Goal: Book appointment/travel/reservation

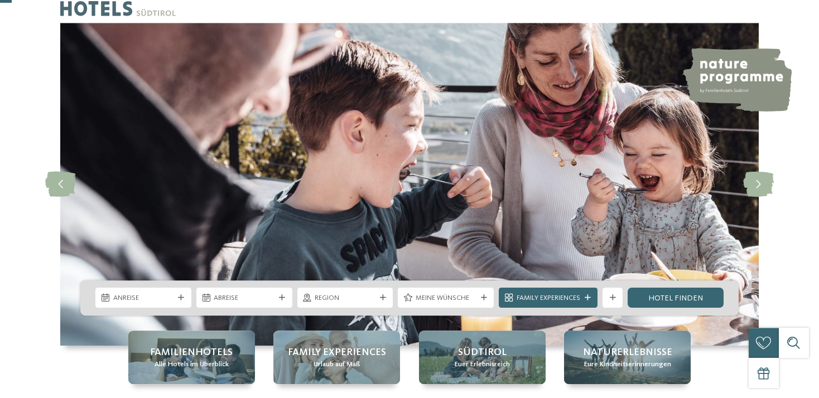
scroll to position [59, 0]
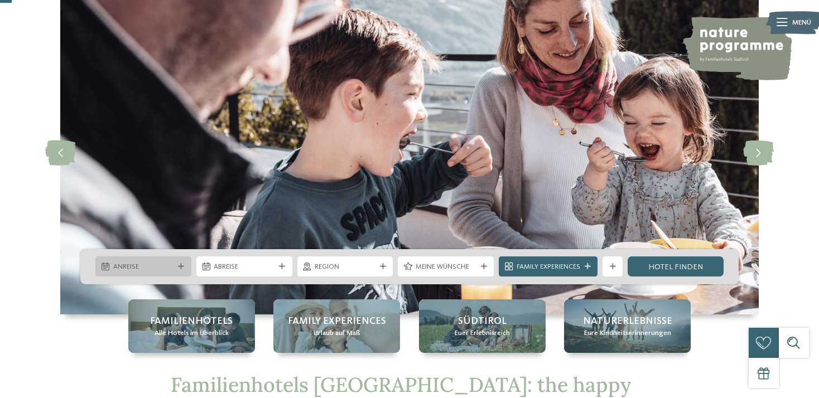
click at [179, 265] on icon at bounding box center [181, 267] width 6 height 6
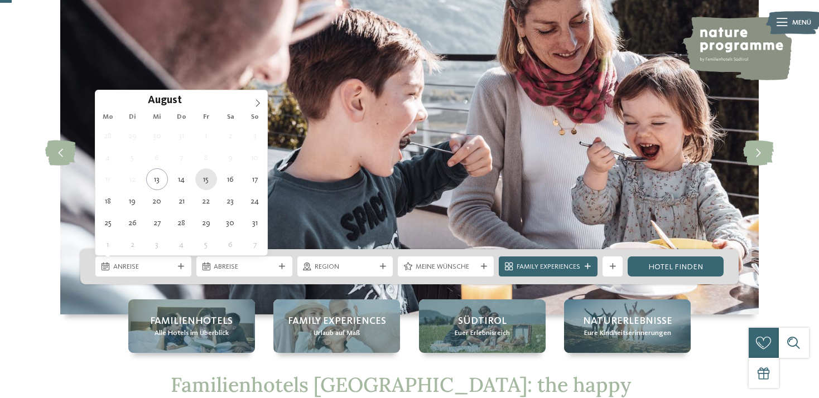
type div "15.08.2025"
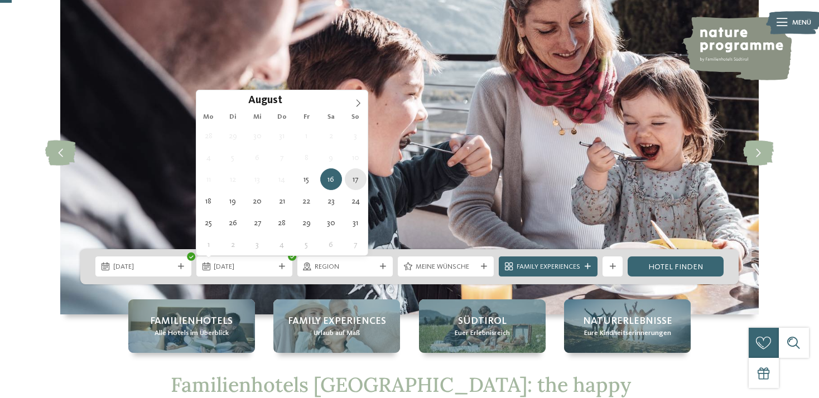
type div "17.08.2025"
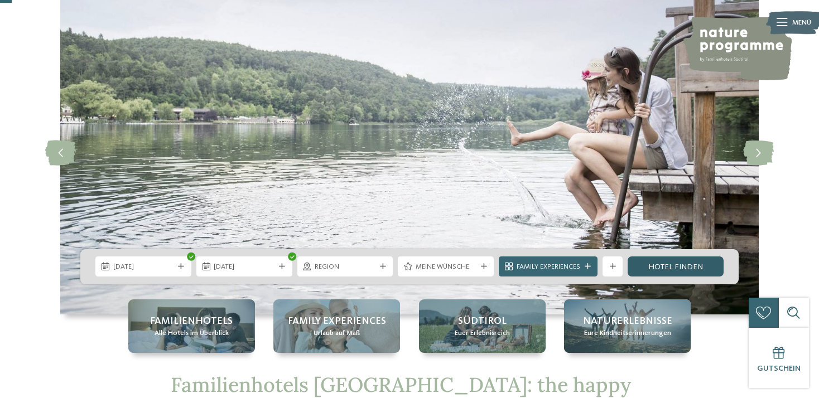
click at [664, 268] on link "Hotel finden" at bounding box center [676, 267] width 96 height 20
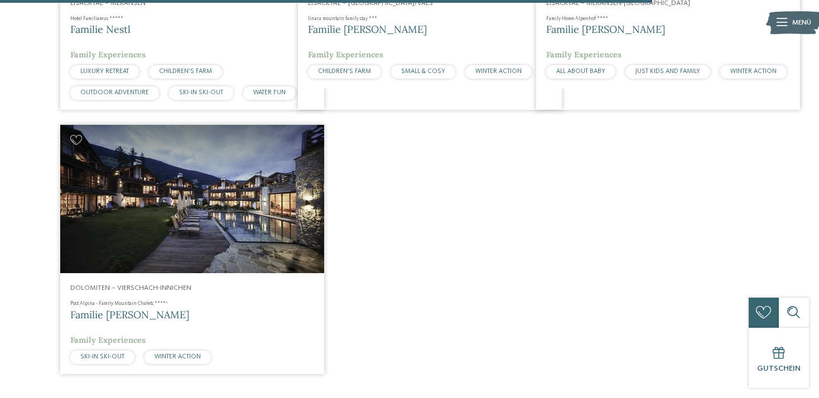
scroll to position [2621, 0]
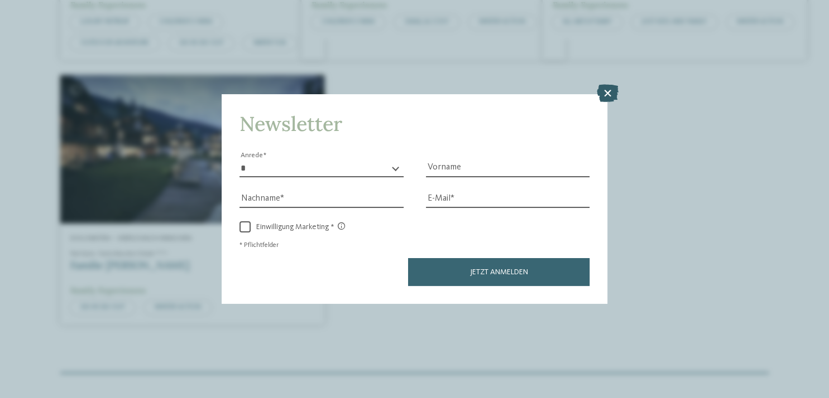
click at [608, 93] on icon at bounding box center [607, 94] width 22 height 18
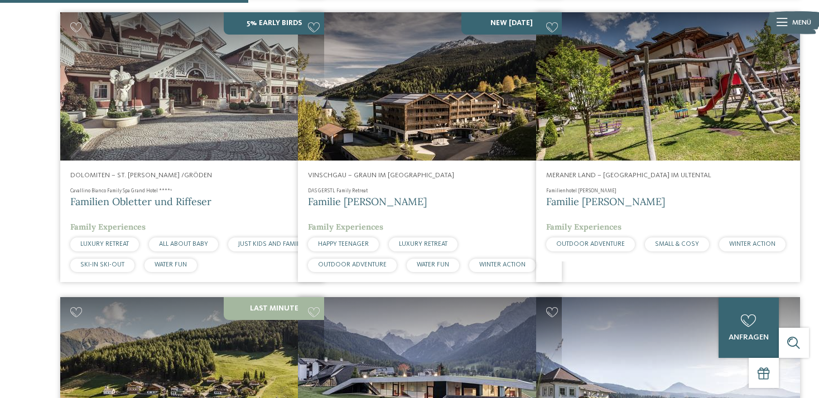
scroll to position [912, 0]
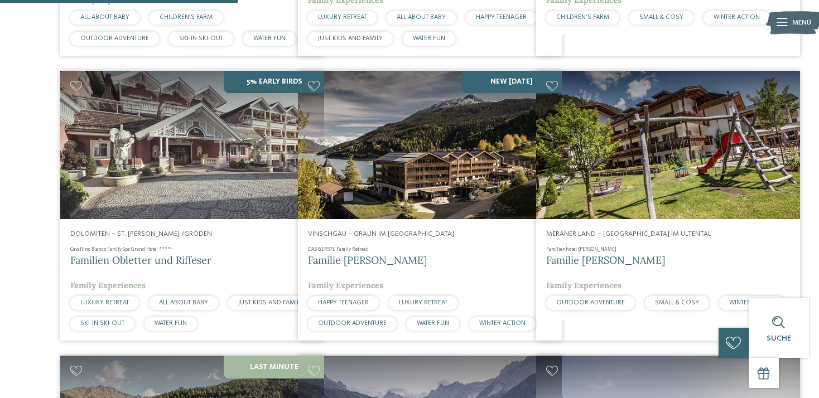
click at [411, 175] on img at bounding box center [430, 145] width 264 height 148
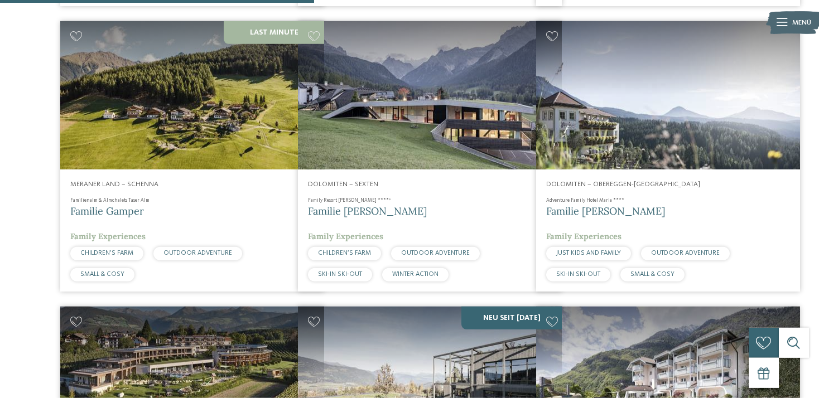
scroll to position [1265, 0]
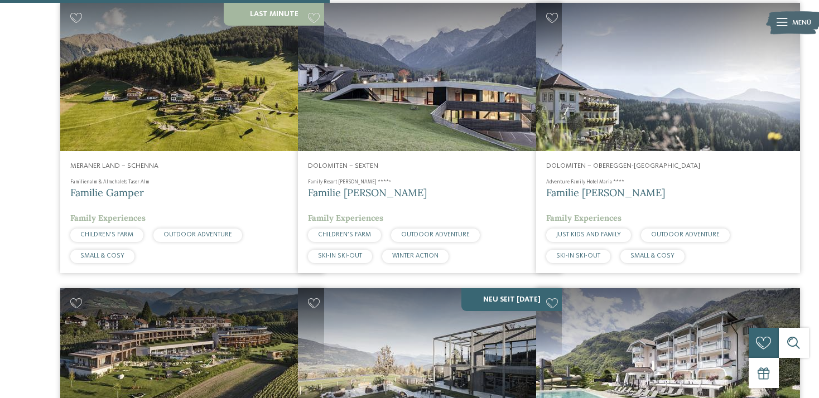
click at [171, 113] on img at bounding box center [192, 77] width 264 height 148
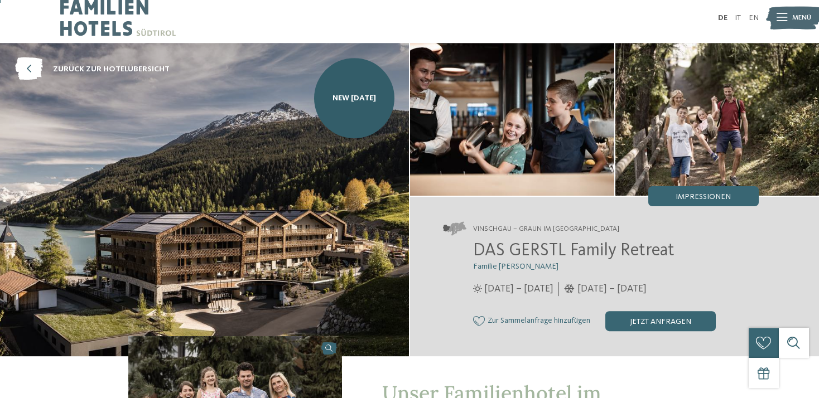
scroll to position [59, 0]
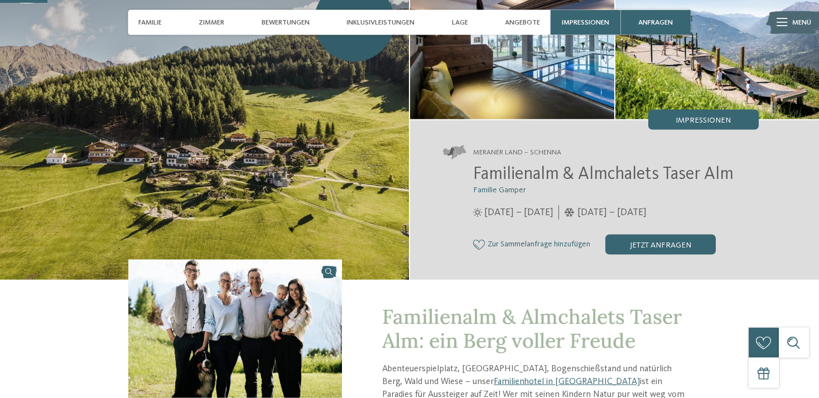
scroll to position [59, 0]
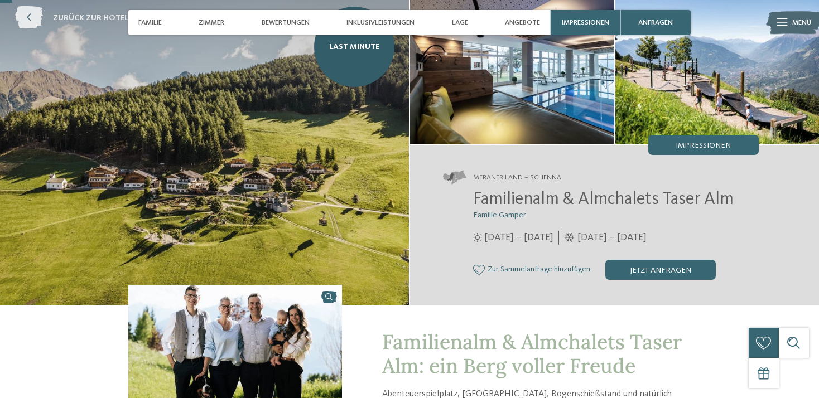
click at [24, 19] on icon at bounding box center [29, 18] width 28 height 23
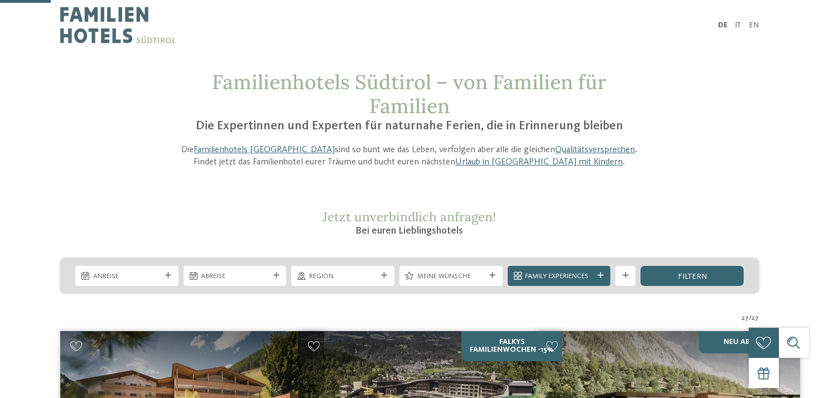
scroll to position [176, 0]
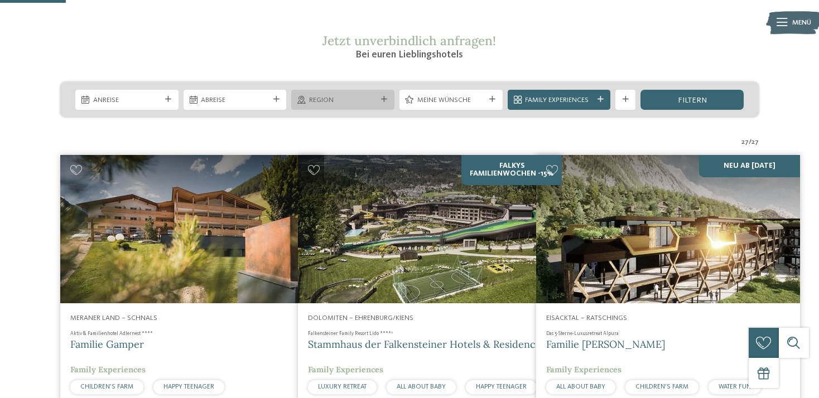
click at [383, 102] on icon at bounding box center [384, 100] width 6 height 6
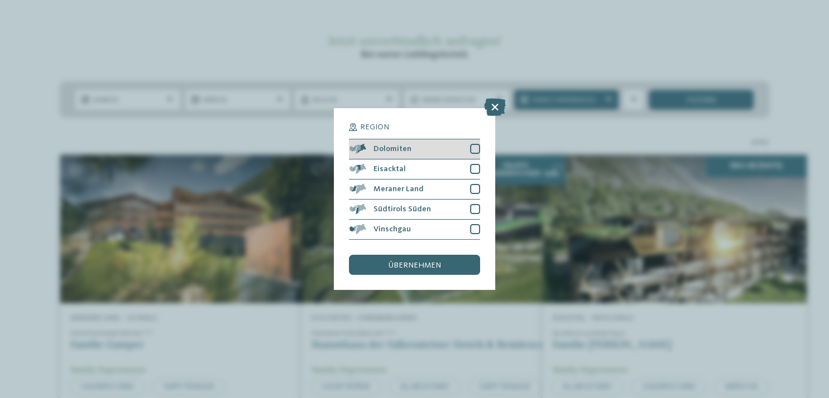
click at [416, 149] on div "Dolomiten" at bounding box center [414, 149] width 131 height 20
click at [425, 264] on span "übernehmen" at bounding box center [414, 266] width 52 height 8
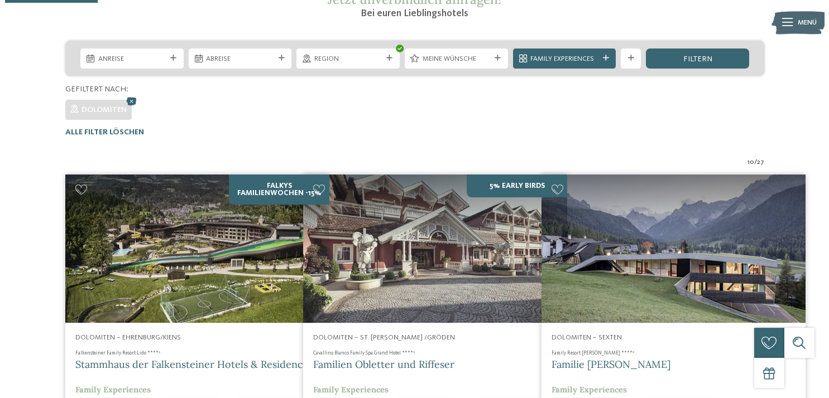
scroll to position [147, 0]
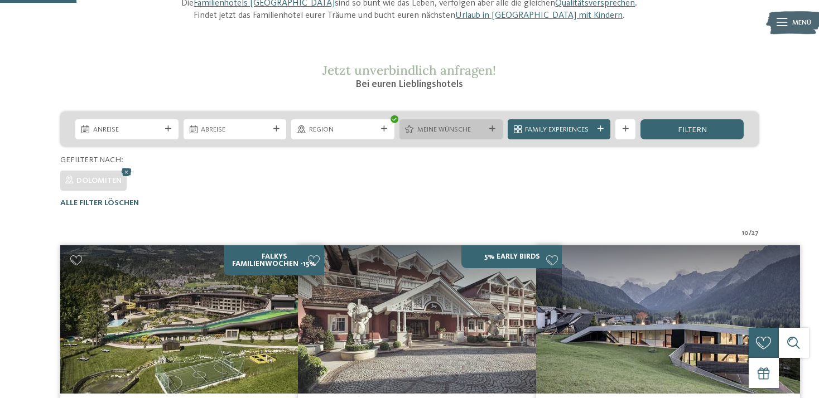
click at [494, 132] on icon at bounding box center [492, 129] width 6 height 6
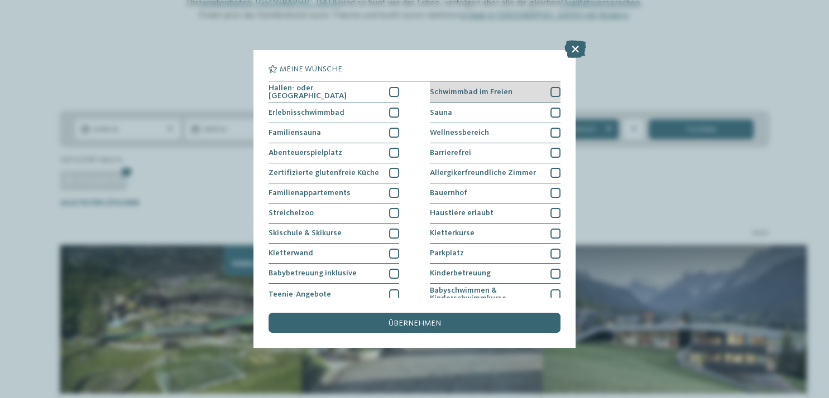
click at [554, 94] on div at bounding box center [555, 92] width 10 height 10
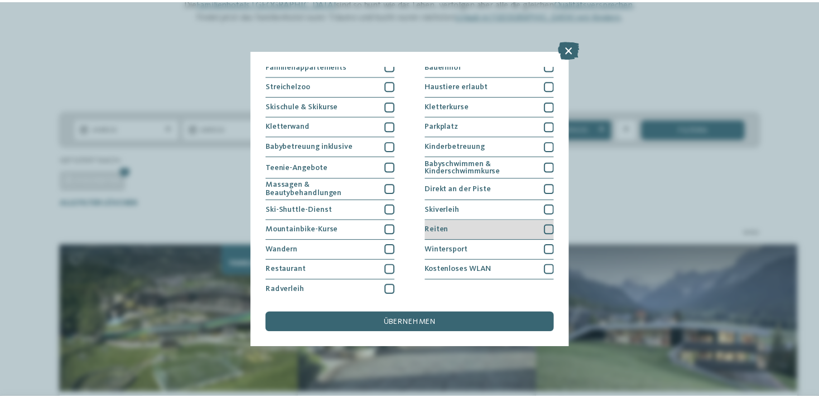
scroll to position [128, 0]
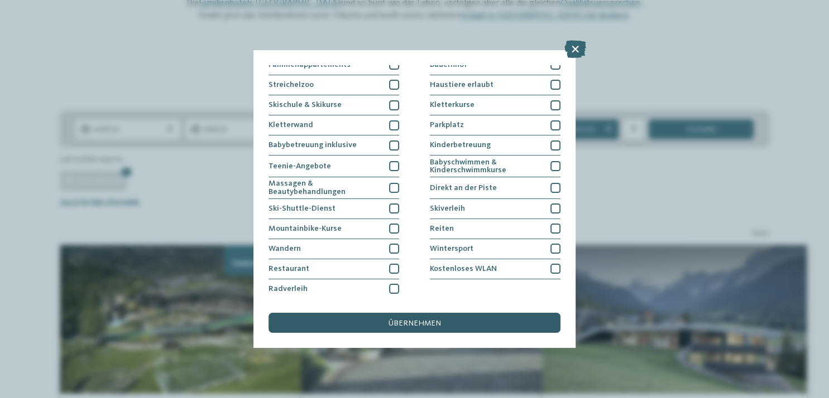
click at [437, 324] on span "übernehmen" at bounding box center [414, 324] width 52 height 8
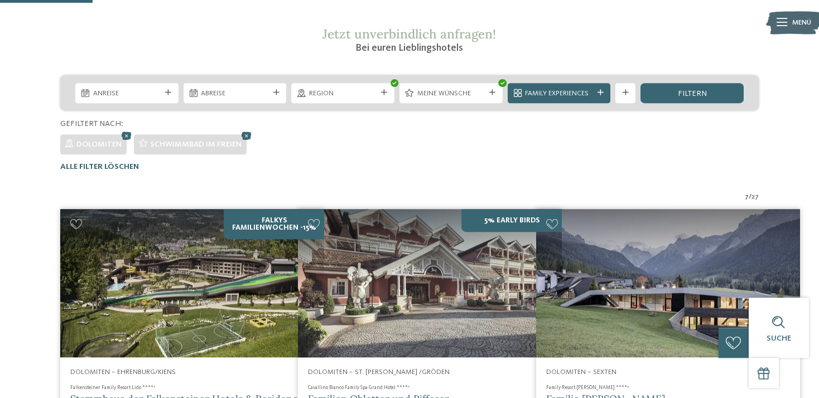
scroll to position [205, 0]
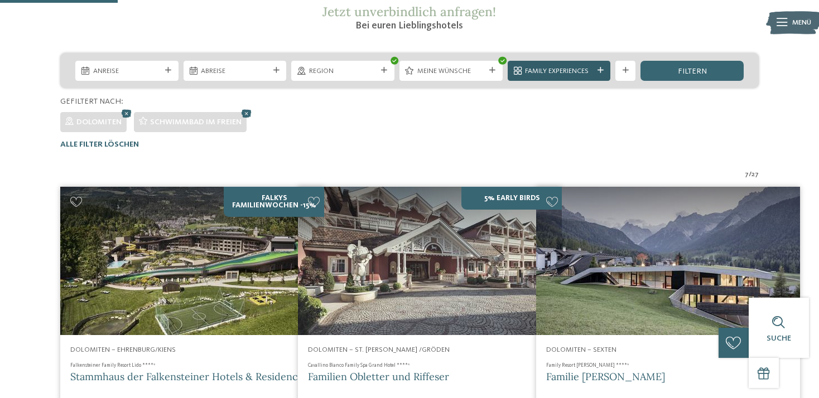
click at [604, 72] on div at bounding box center [600, 71] width 10 height 6
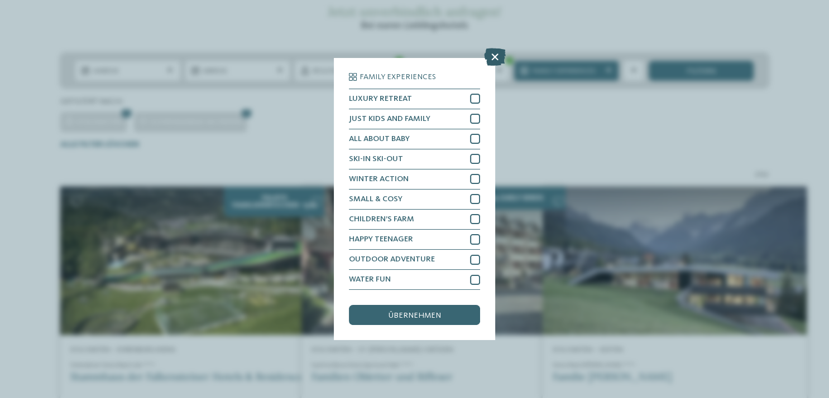
click at [497, 59] on icon at bounding box center [495, 57] width 22 height 18
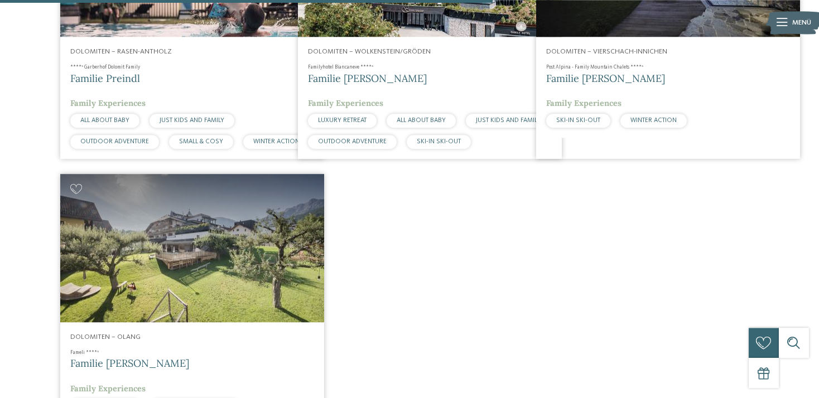
scroll to position [677, 0]
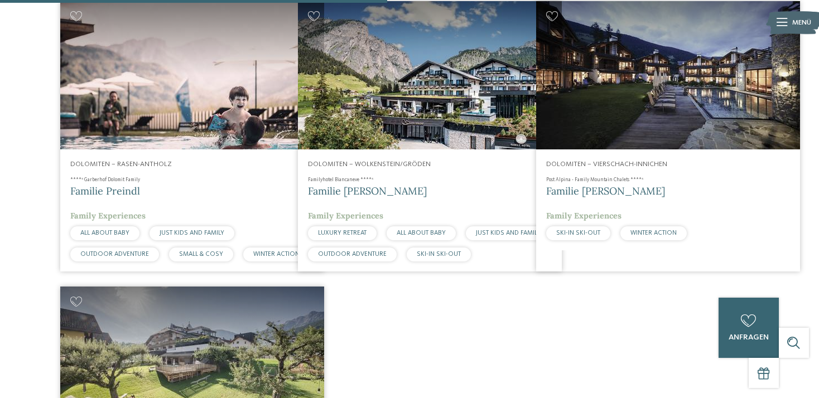
click at [206, 88] on img at bounding box center [192, 75] width 264 height 148
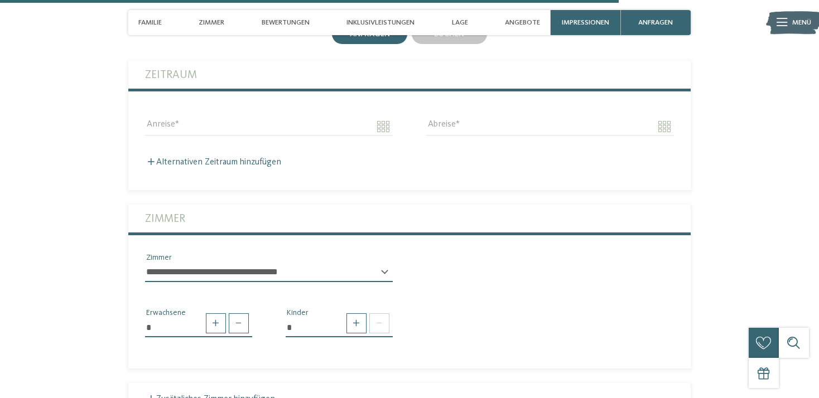
scroll to position [3240, 0]
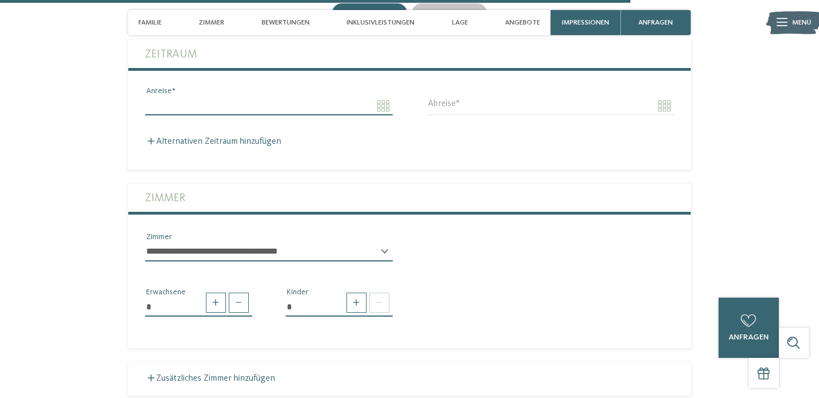
click at [230, 115] on input "Anreise" at bounding box center [269, 106] width 248 height 19
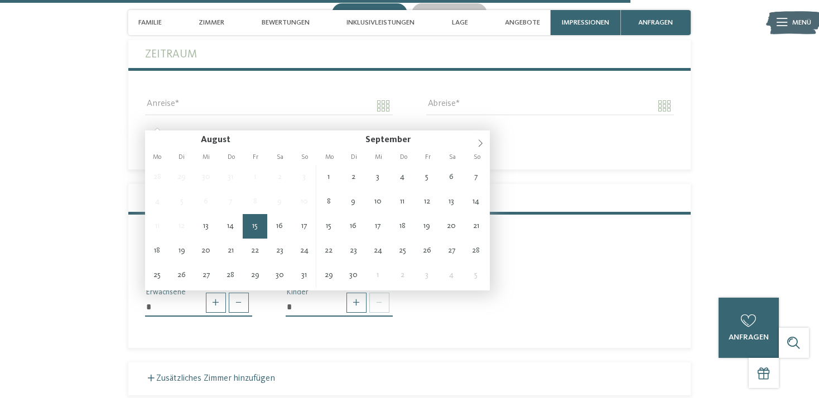
type input "**********"
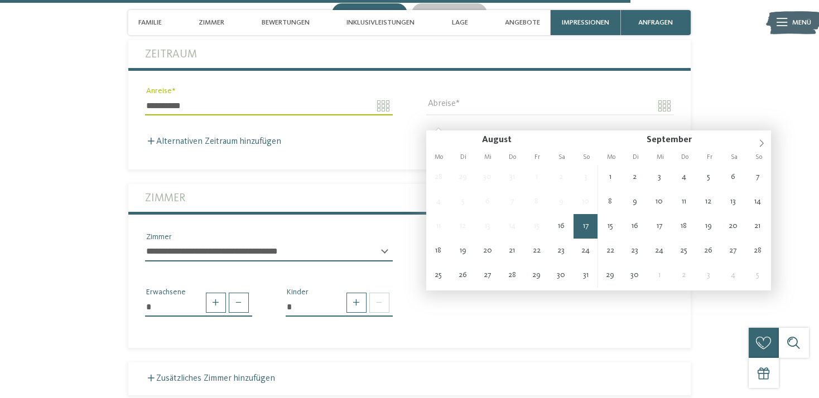
type input "**********"
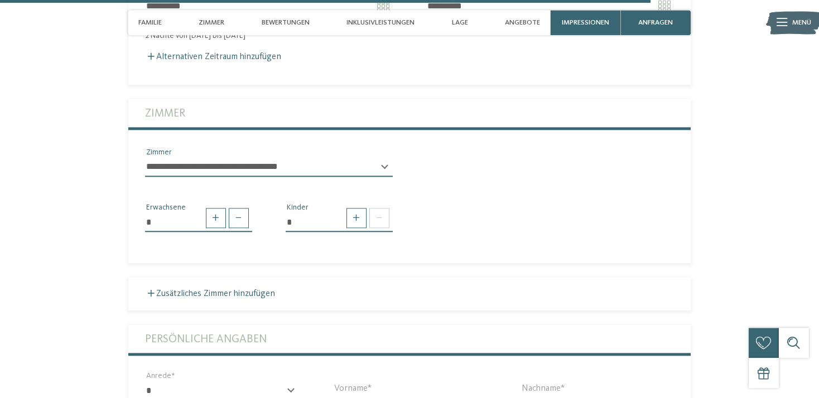
scroll to position [3358, 0]
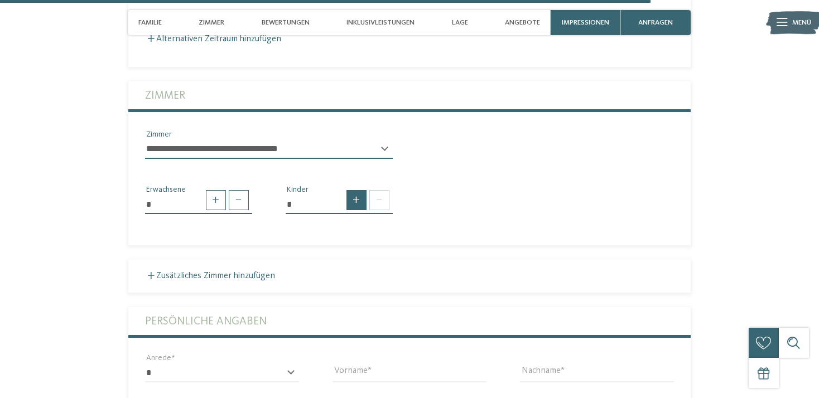
click at [359, 210] on span at bounding box center [356, 200] width 20 height 20
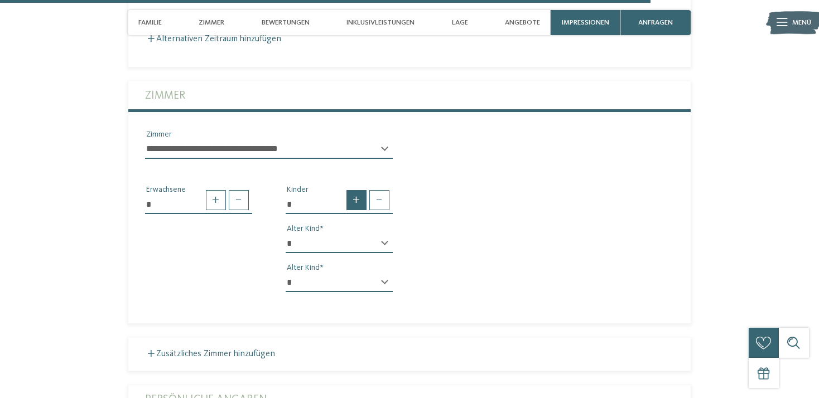
click at [359, 210] on span at bounding box center [356, 200] width 20 height 20
type input "*"
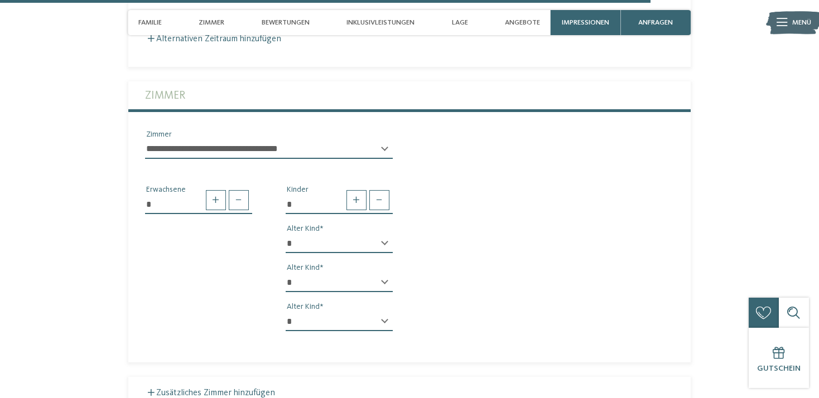
select select "*"
click option "*" at bounding box center [0, 0] width 0 height 0
select select "*"
click option "*" at bounding box center [0, 0] width 0 height 0
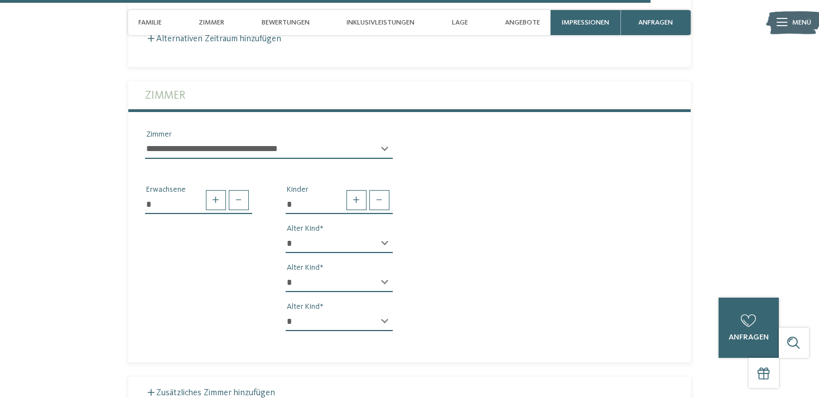
click at [286, 312] on select "* * * * * * * * * * * ** ** ** ** ** ** ** **" at bounding box center [339, 321] width 107 height 19
select select "*"
click option "*" at bounding box center [0, 0] width 0 height 0
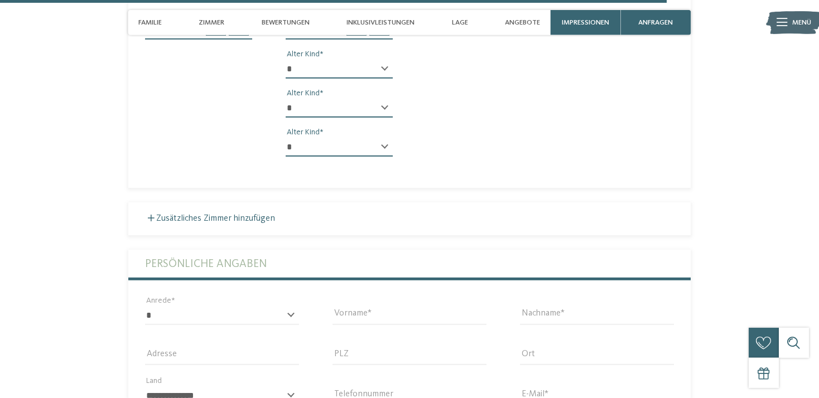
scroll to position [3535, 0]
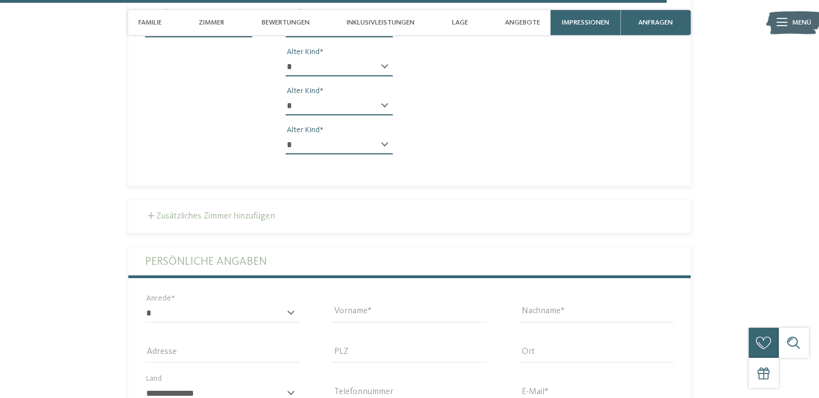
click at [224, 221] on label "Zusätzliches Zimmer hinzufügen" at bounding box center [210, 216] width 130 height 9
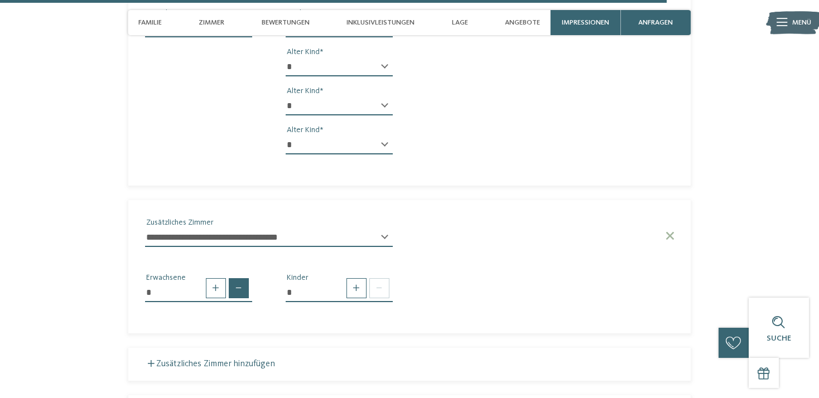
click at [244, 298] on span at bounding box center [239, 288] width 20 height 20
type input "*"
click at [359, 298] on span at bounding box center [356, 288] width 20 height 20
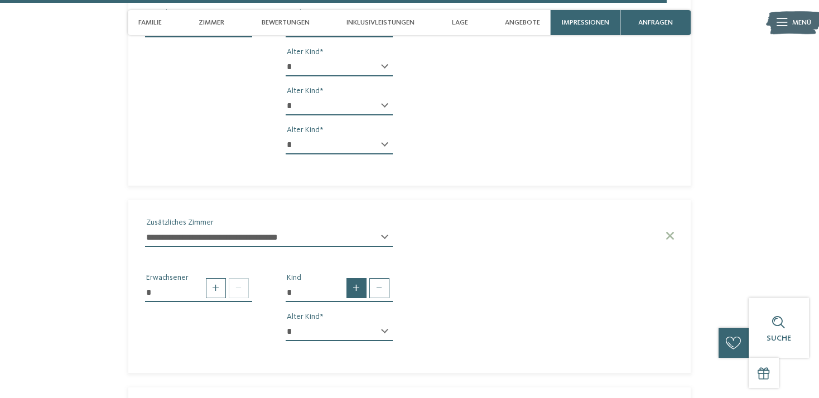
click at [359, 298] on span at bounding box center [356, 288] width 20 height 20
type input "*"
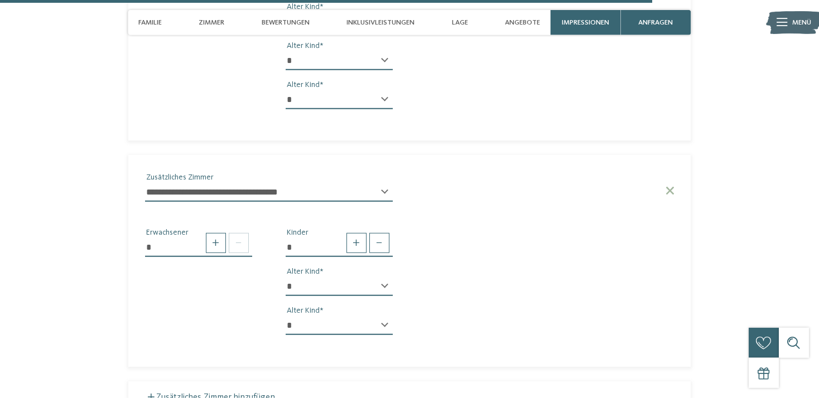
scroll to position [3653, 0]
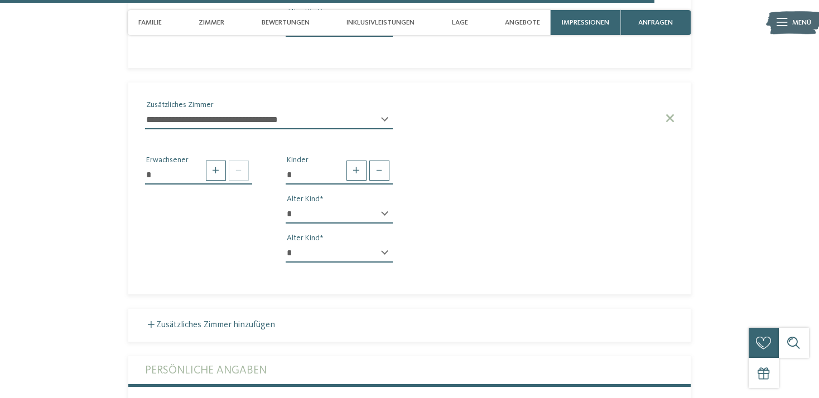
select select "*"
click option "*" at bounding box center [0, 0] width 0 height 0
select select "*"
click option "*" at bounding box center [0, 0] width 0 height 0
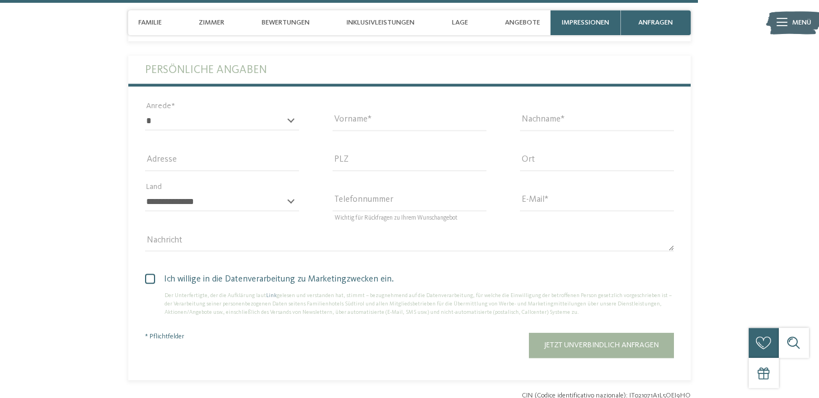
scroll to position [3888, 0]
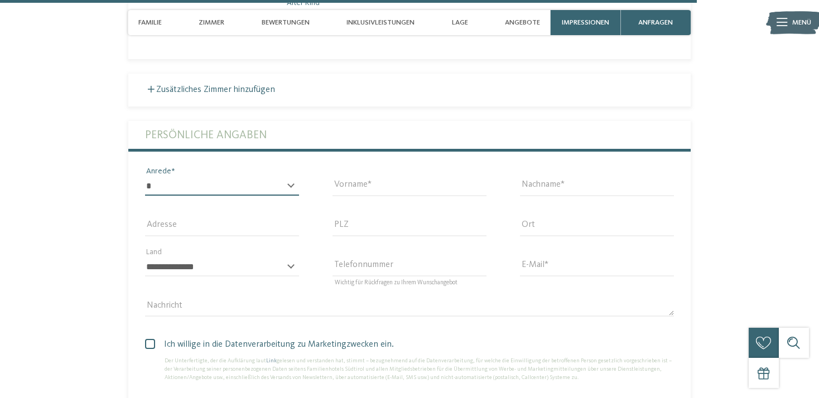
select select "*"
click option "****" at bounding box center [0, 0] width 0 height 0
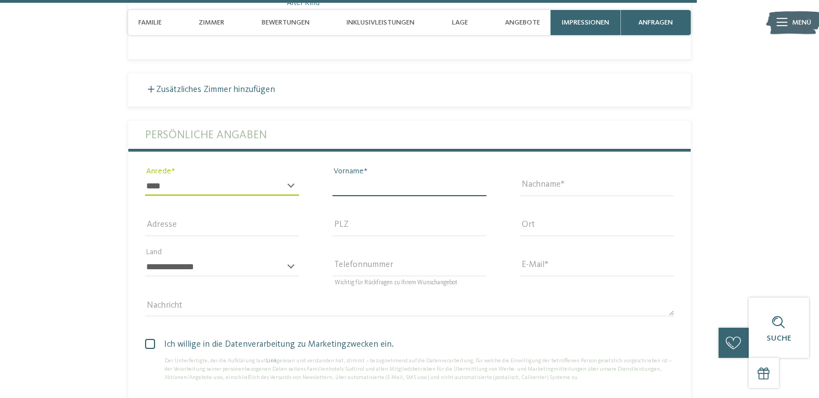
click at [385, 196] on input "Vorname" at bounding box center [410, 186] width 154 height 19
type input "*******"
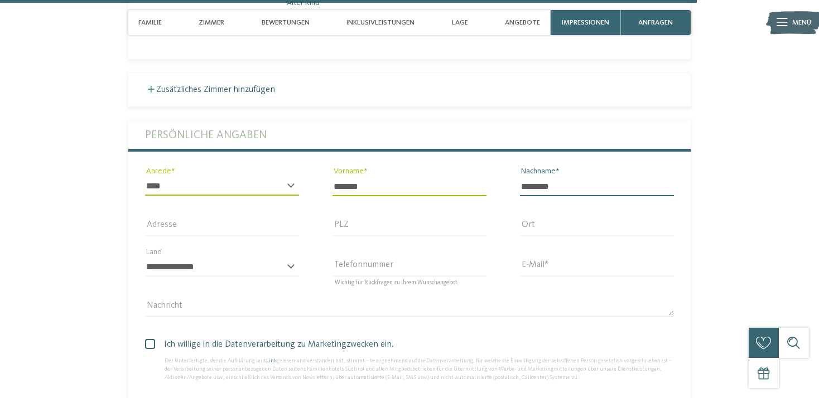
type input "********"
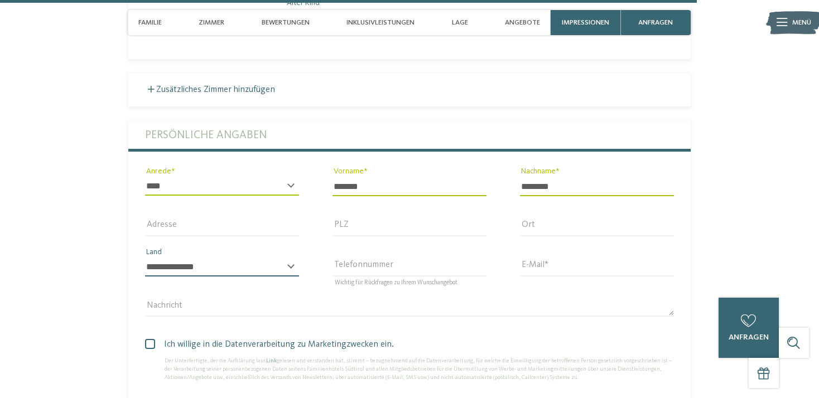
select select "**"
click option "**********" at bounding box center [0, 0] width 0 height 0
click at [533, 277] on input "E-Mail" at bounding box center [597, 267] width 154 height 19
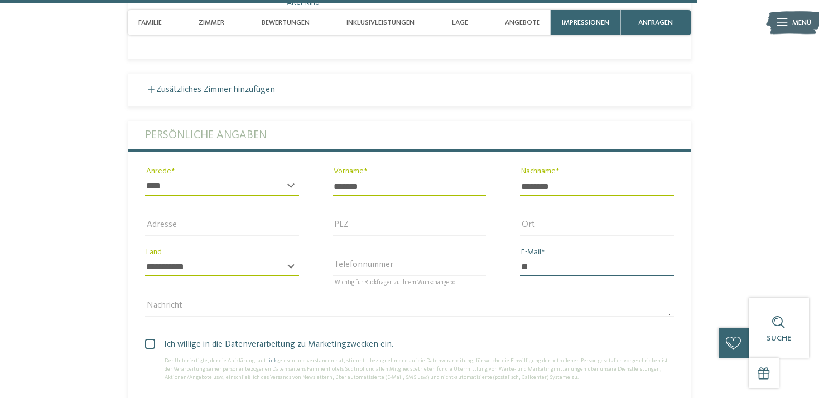
type input "*"
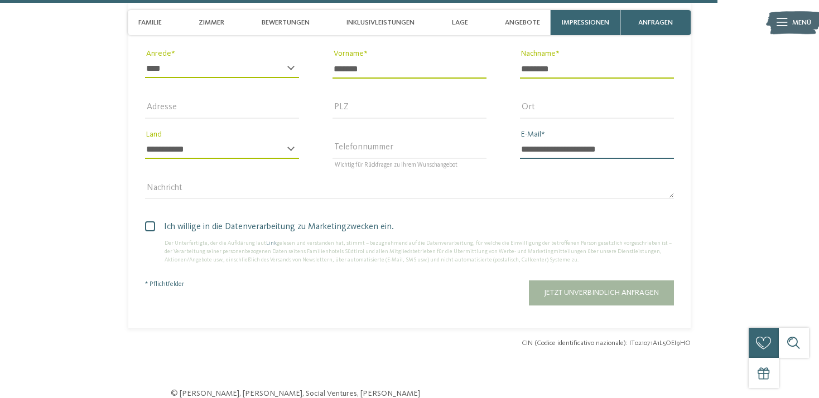
type input "**********"
click at [152, 232] on span at bounding box center [150, 226] width 10 height 10
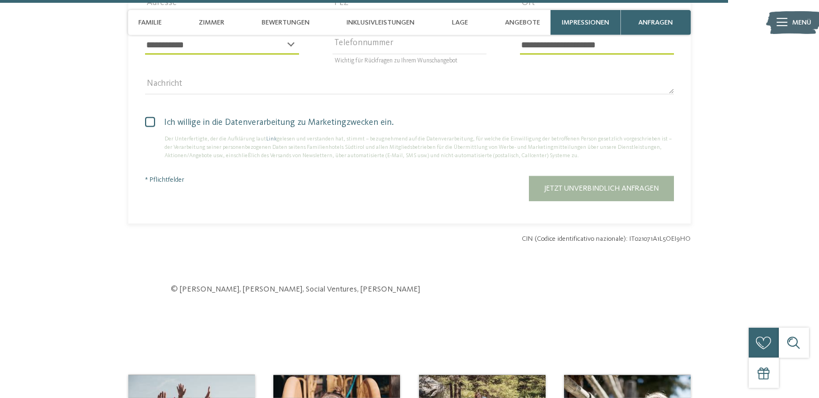
scroll to position [4065, 0]
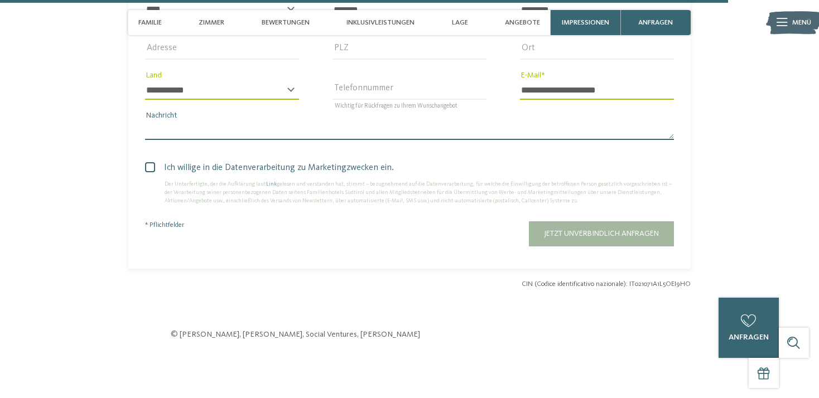
click at [296, 140] on textarea "Nachricht" at bounding box center [409, 130] width 529 height 19
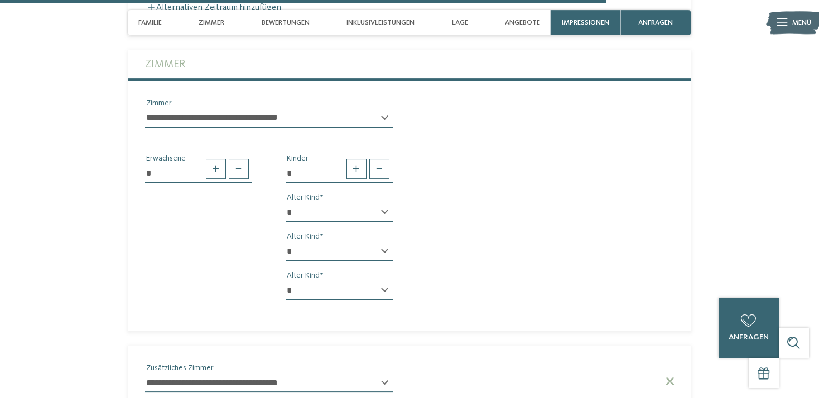
scroll to position [3358, 0]
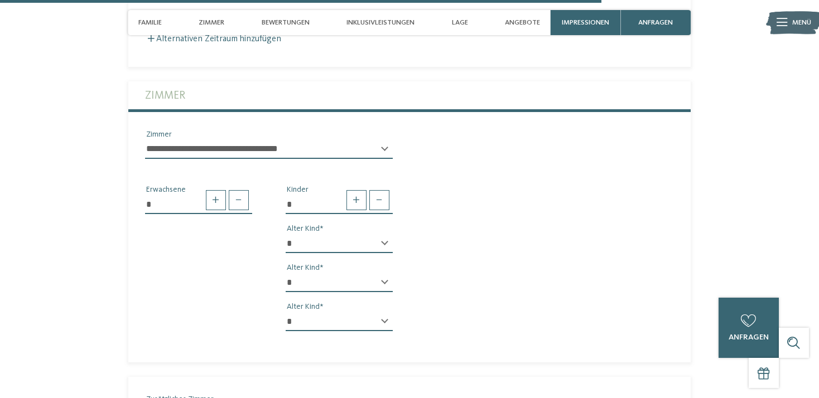
type textarea "**********"
click at [145, 140] on select "**********" at bounding box center [269, 149] width 248 height 19
click option "**********" at bounding box center [0, 0] width 0 height 0
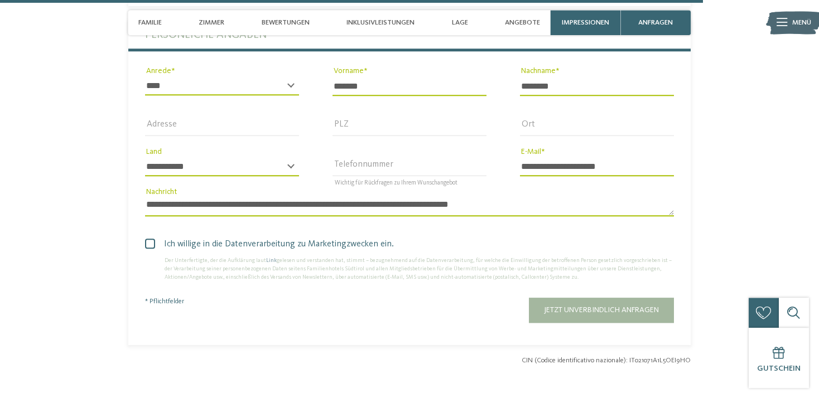
scroll to position [4006, 0]
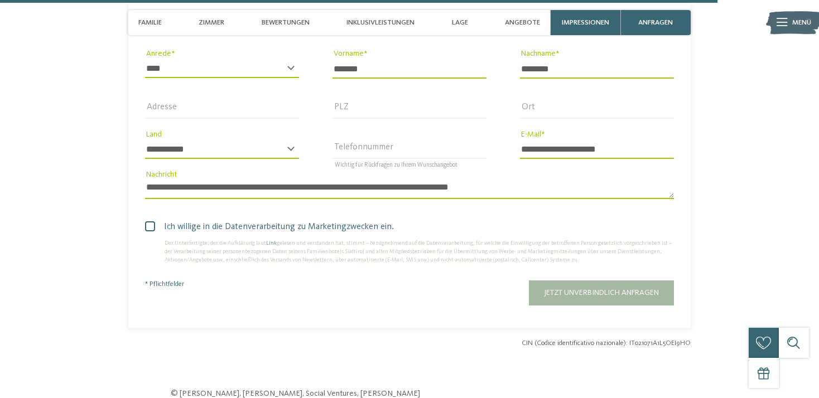
click at [0, 0] on span at bounding box center [0, 0] width 0 height 0
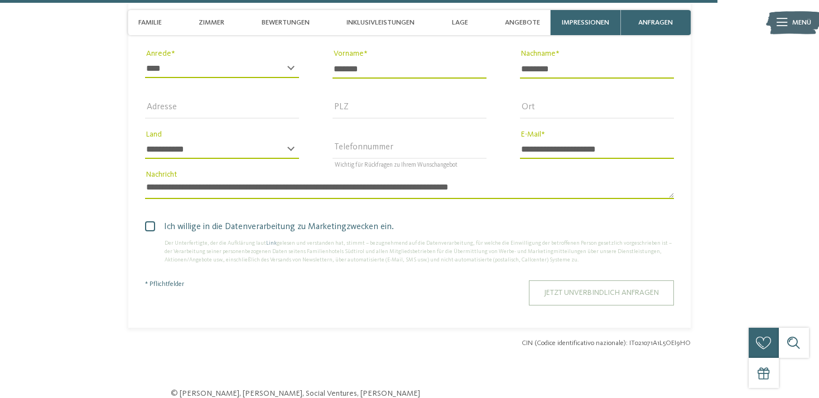
click at [584, 297] on span "Jetzt unverbindlich anfragen" at bounding box center [601, 293] width 115 height 8
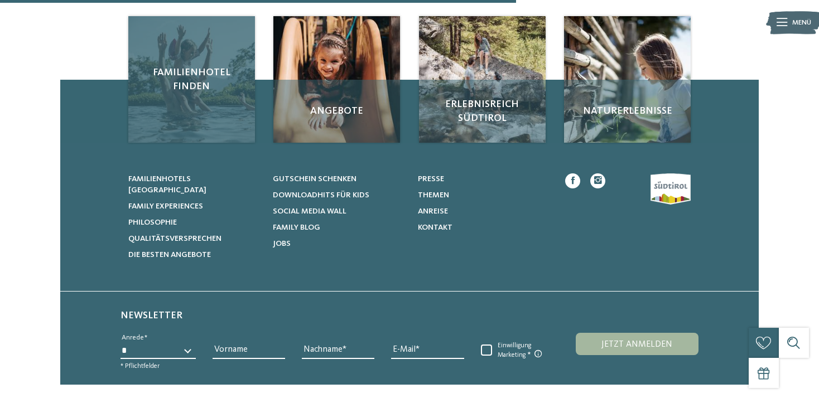
scroll to position [176, 0]
